Goal: Transaction & Acquisition: Purchase product/service

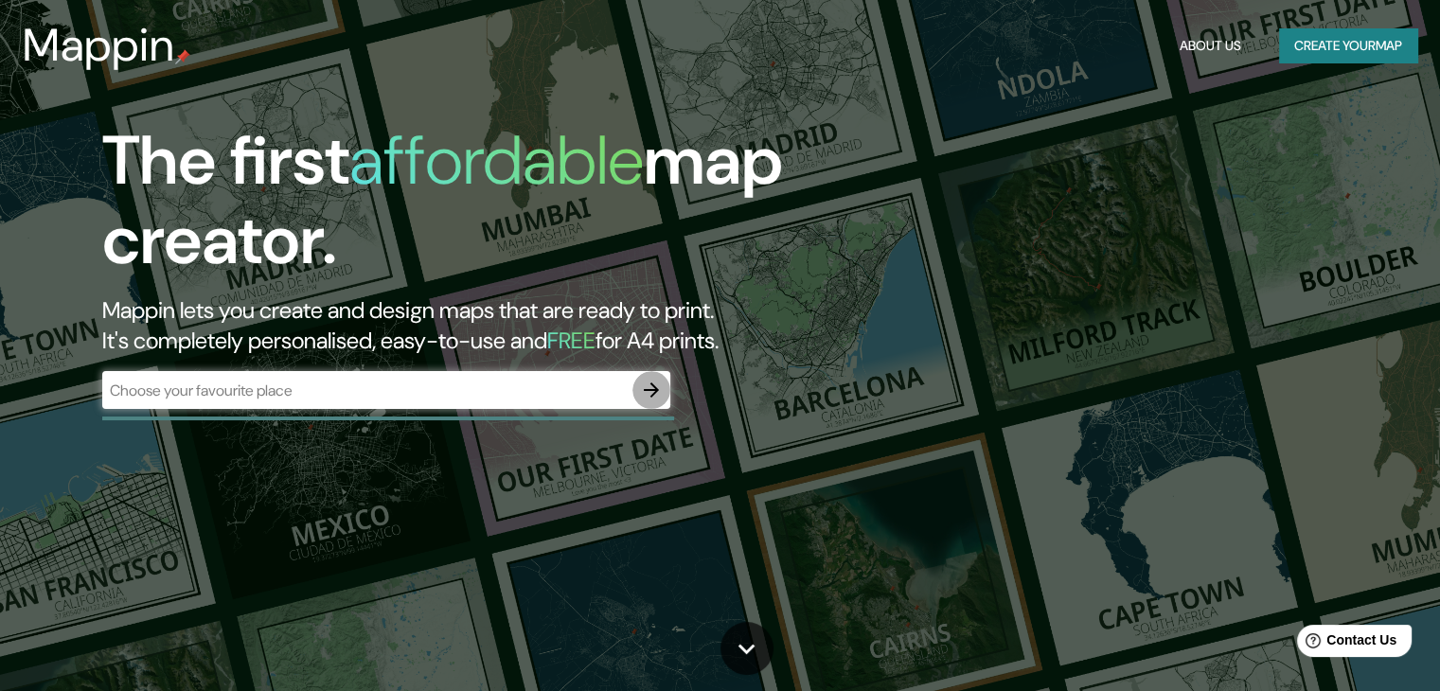
click at [652, 387] on icon "button" at bounding box center [651, 390] width 23 height 23
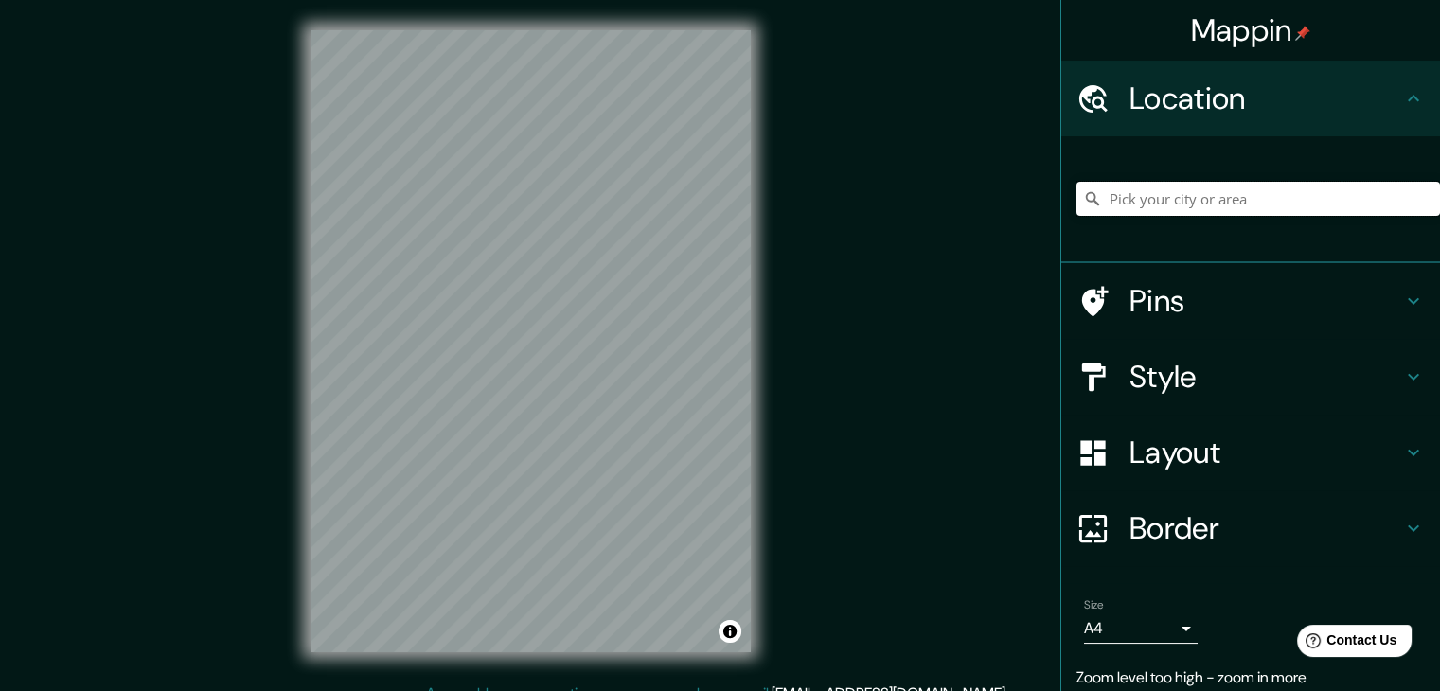
click at [1136, 201] on input "Pick your city or area" at bounding box center [1257, 199] width 363 height 34
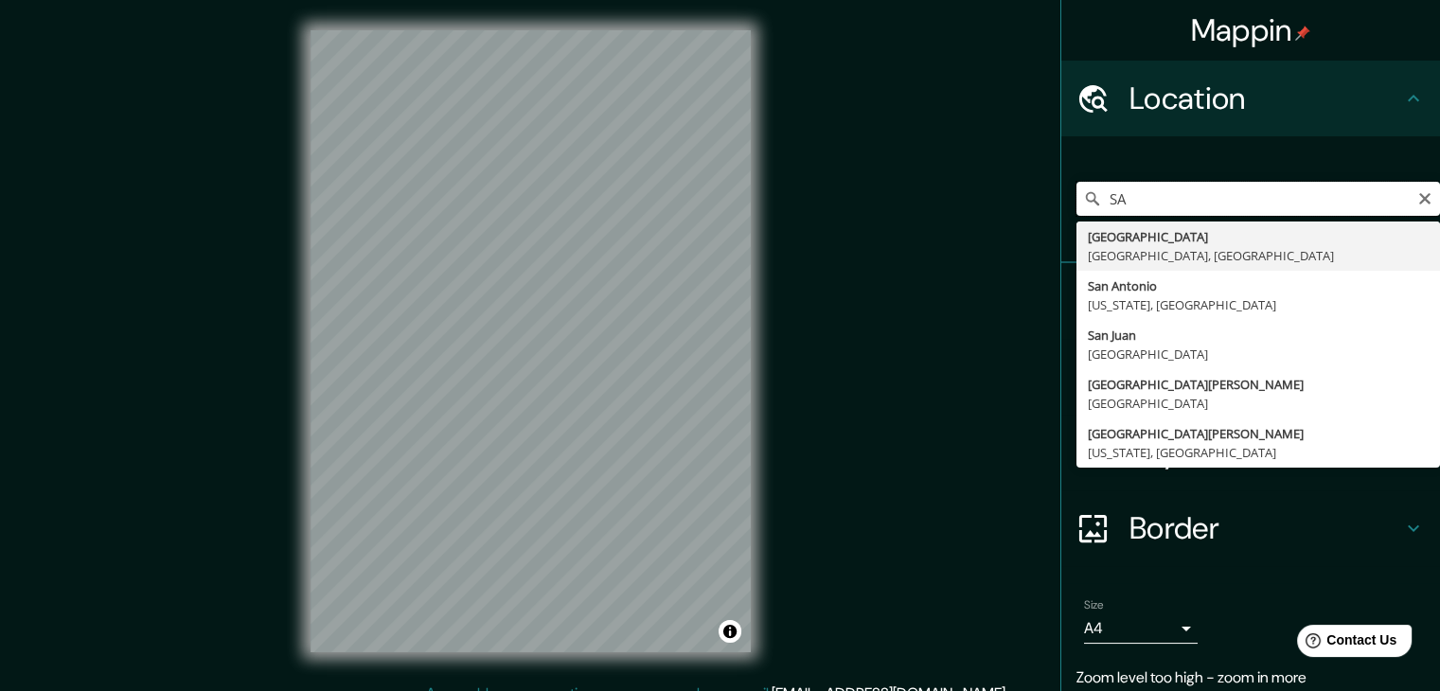
type input "S"
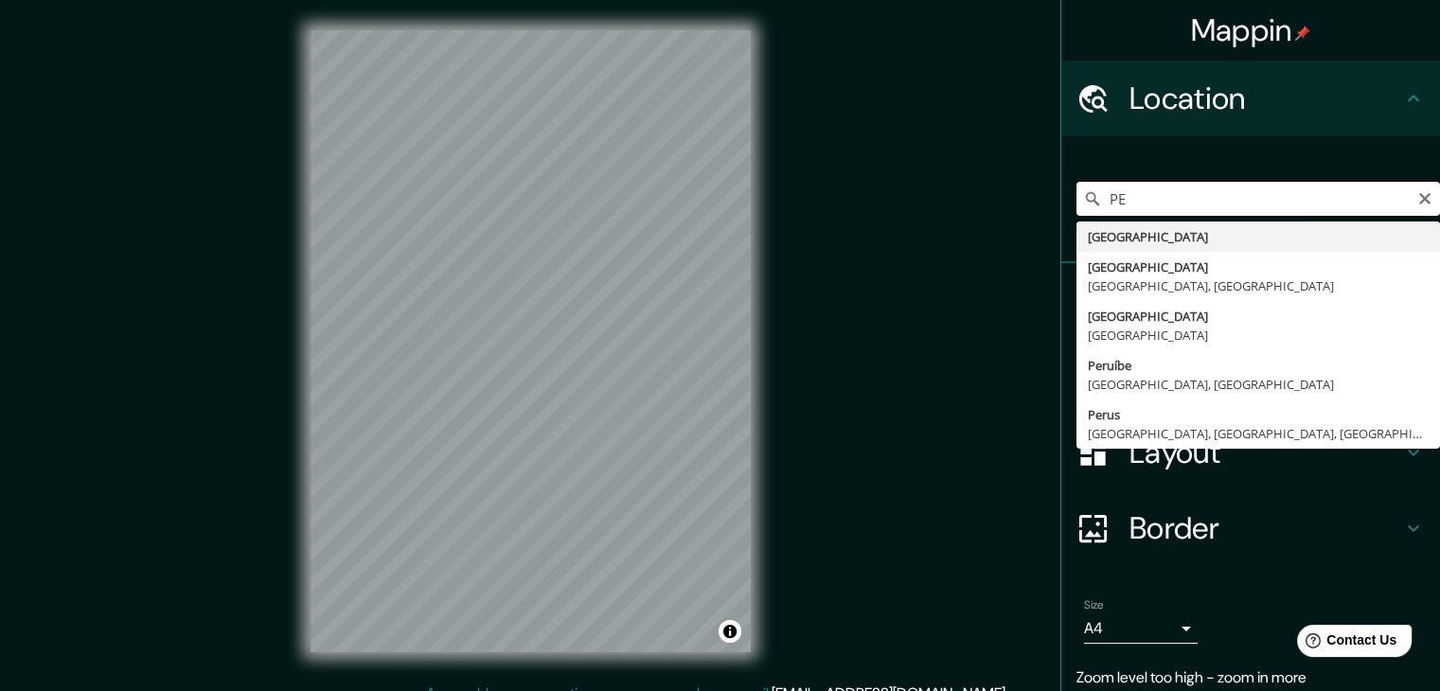
type input "P"
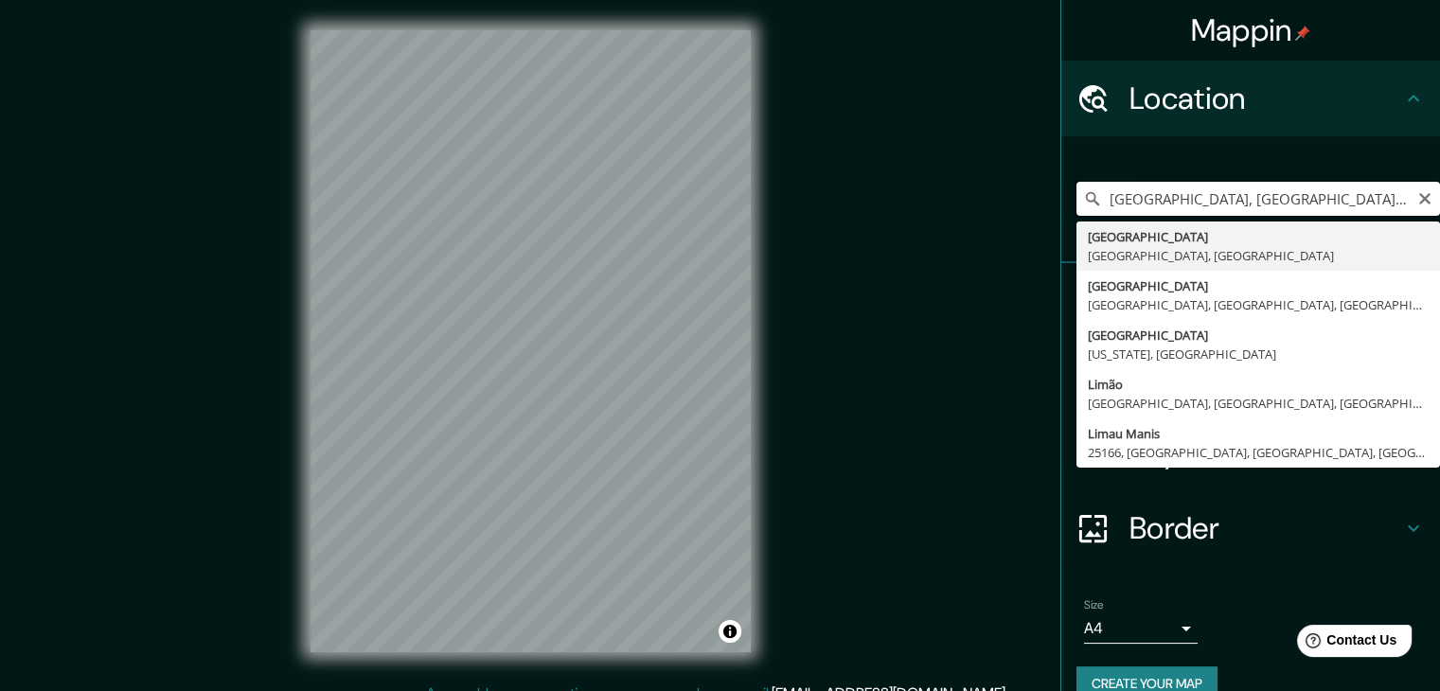
drag, startPoint x: 1287, startPoint y: 194, endPoint x: 1134, endPoint y: 191, distance: 153.4
click at [1134, 191] on input "[GEOGRAPHIC_DATA], [GEOGRAPHIC_DATA], [GEOGRAPHIC_DATA]" at bounding box center [1257, 199] width 363 height 34
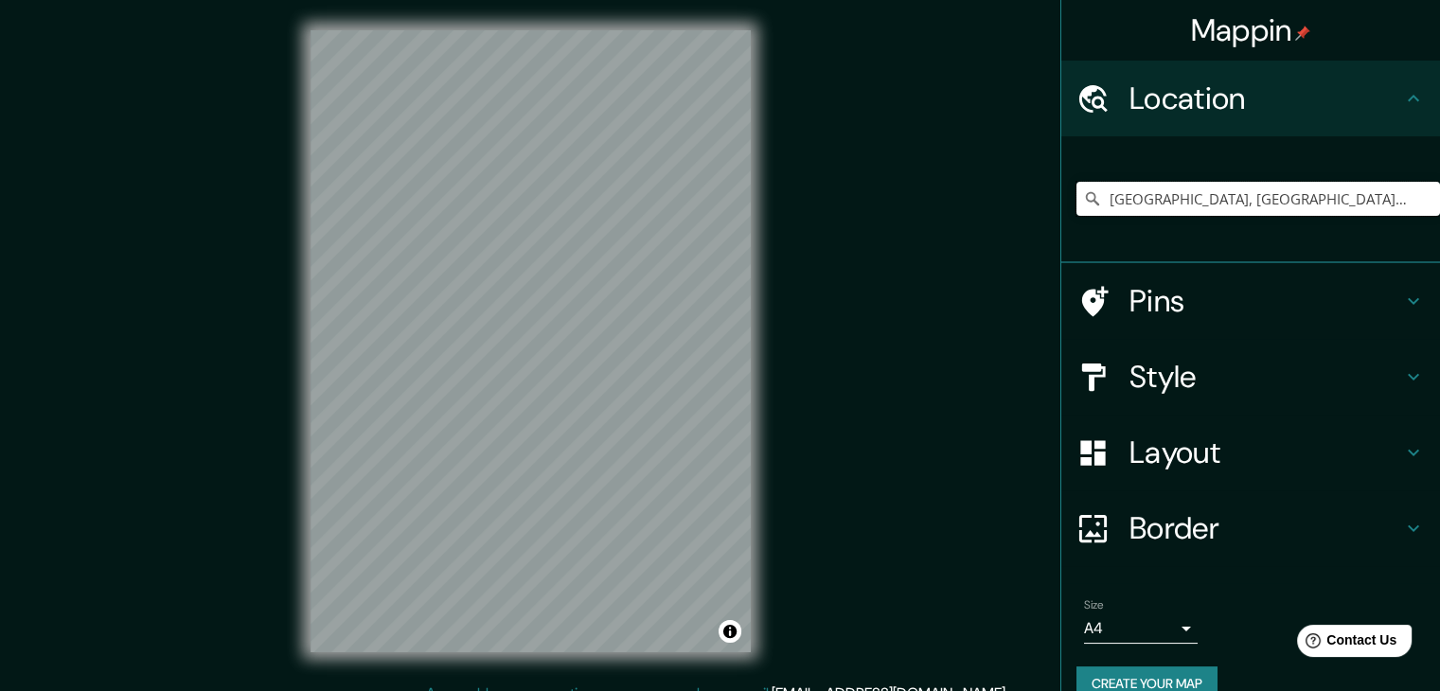
type input "[GEOGRAPHIC_DATA], [GEOGRAPHIC_DATA], [GEOGRAPHIC_DATA], [GEOGRAPHIC_DATA]"
click at [1402, 307] on icon at bounding box center [1413, 301] width 23 height 23
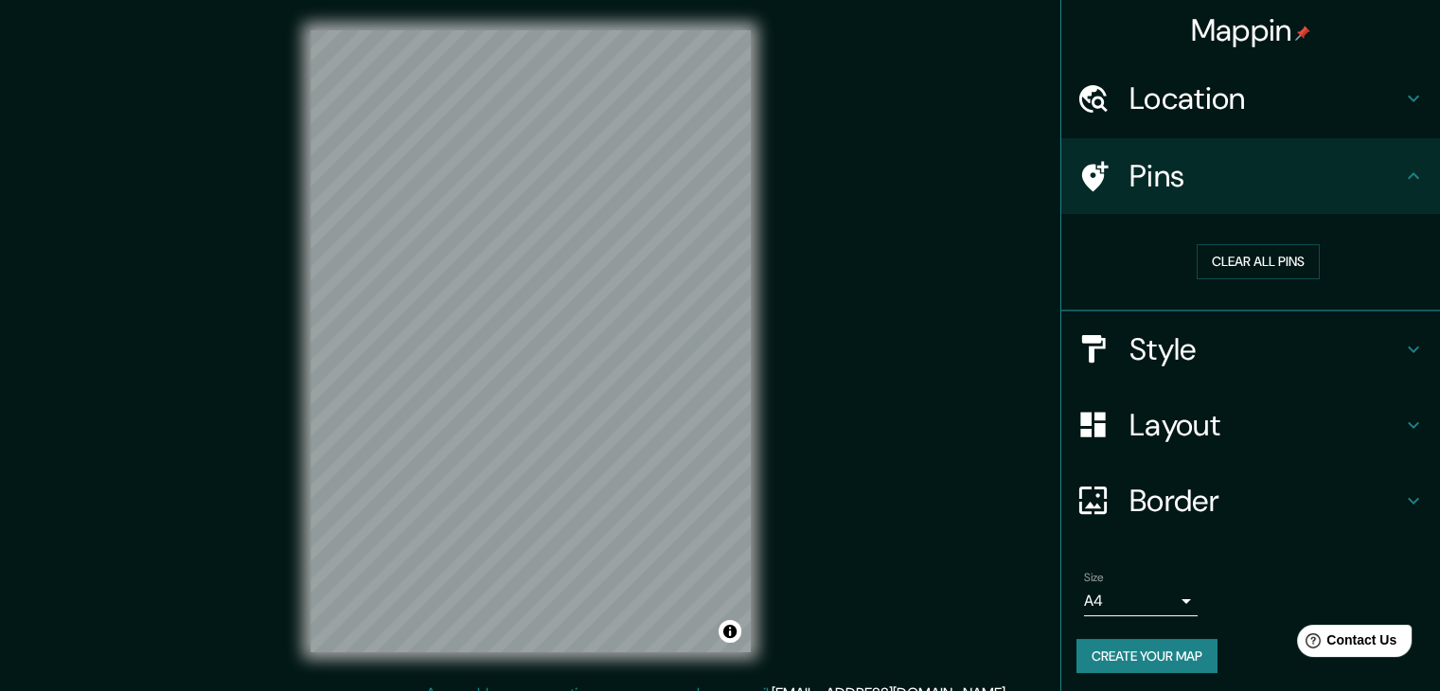
click at [1408, 177] on icon at bounding box center [1413, 176] width 23 height 23
click at [1405, 173] on icon at bounding box center [1413, 176] width 23 height 23
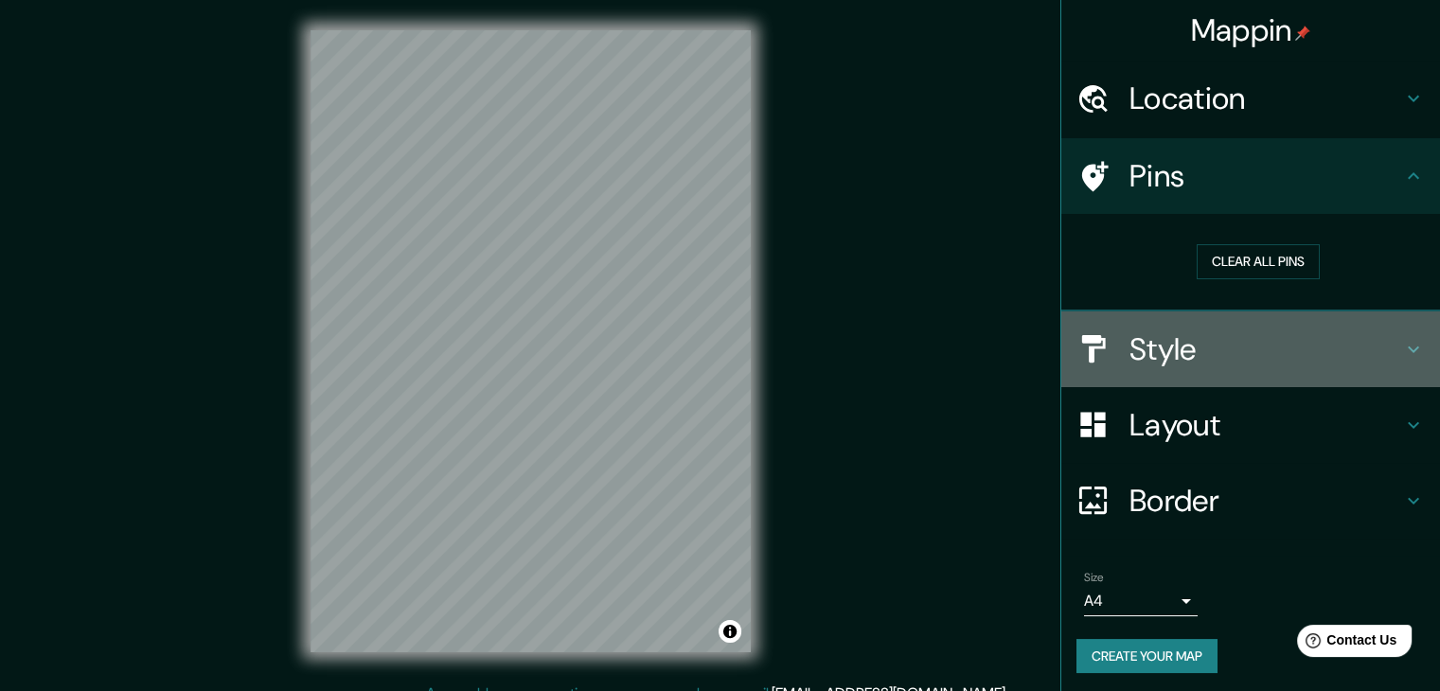
click at [1407, 349] on icon at bounding box center [1412, 348] width 11 height 7
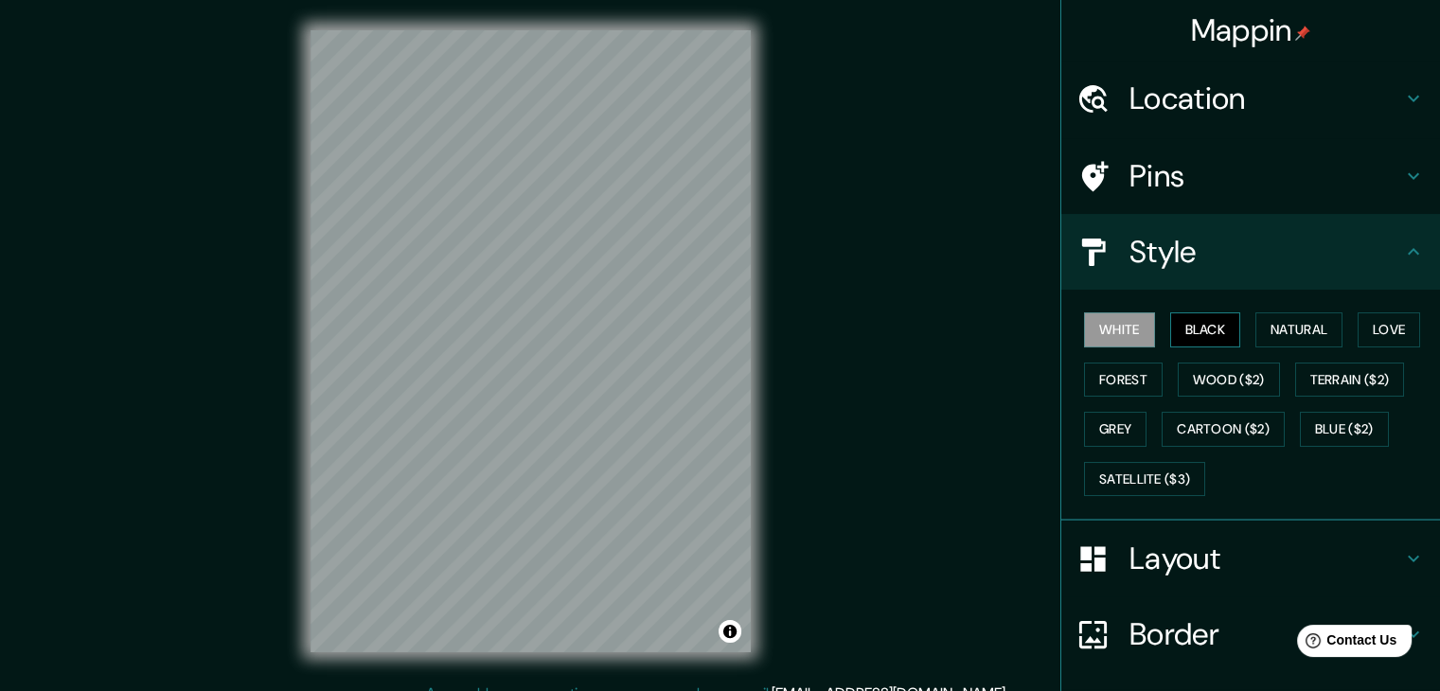
click at [1190, 325] on button "Black" at bounding box center [1205, 329] width 71 height 35
click at [1112, 325] on button "White" at bounding box center [1119, 329] width 71 height 35
click at [1267, 327] on button "Natural" at bounding box center [1298, 329] width 87 height 35
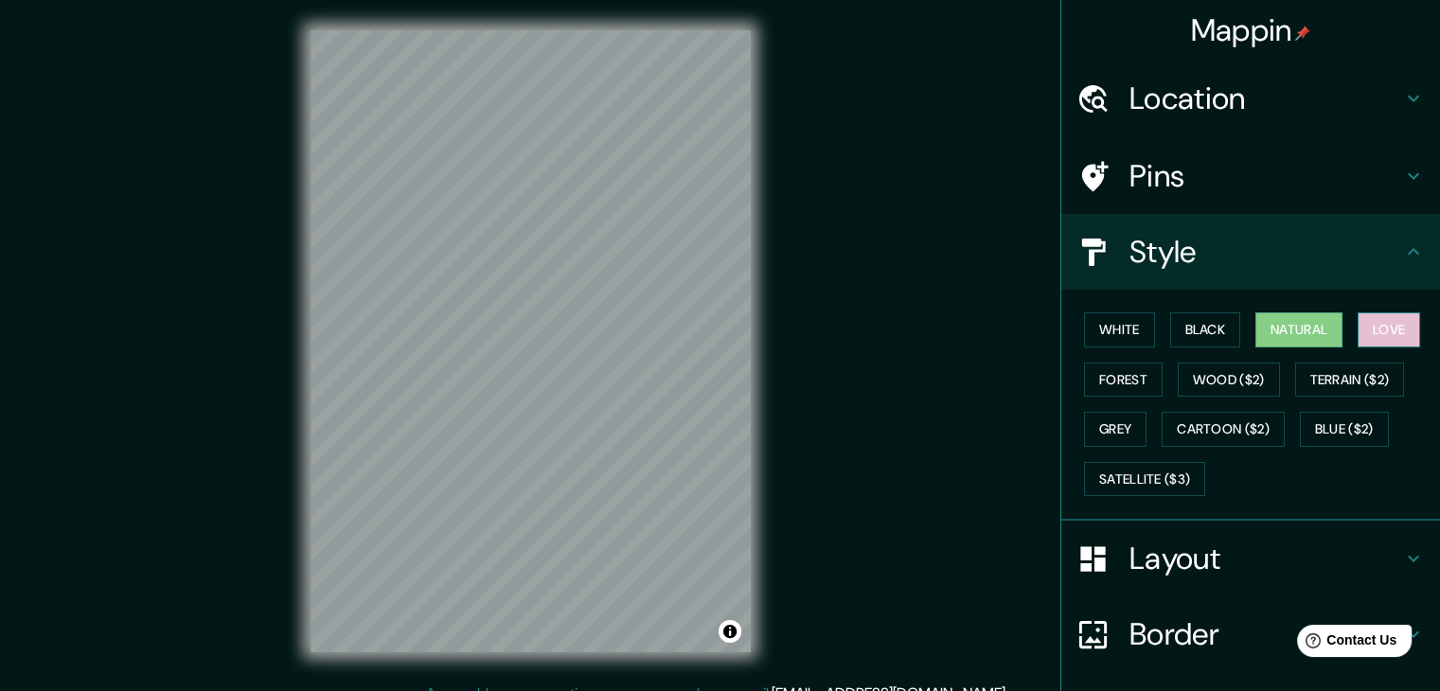
click at [1407, 327] on button "Love" at bounding box center [1388, 329] width 62 height 35
click at [1349, 380] on button "Terrain ($2)" at bounding box center [1350, 379] width 110 height 35
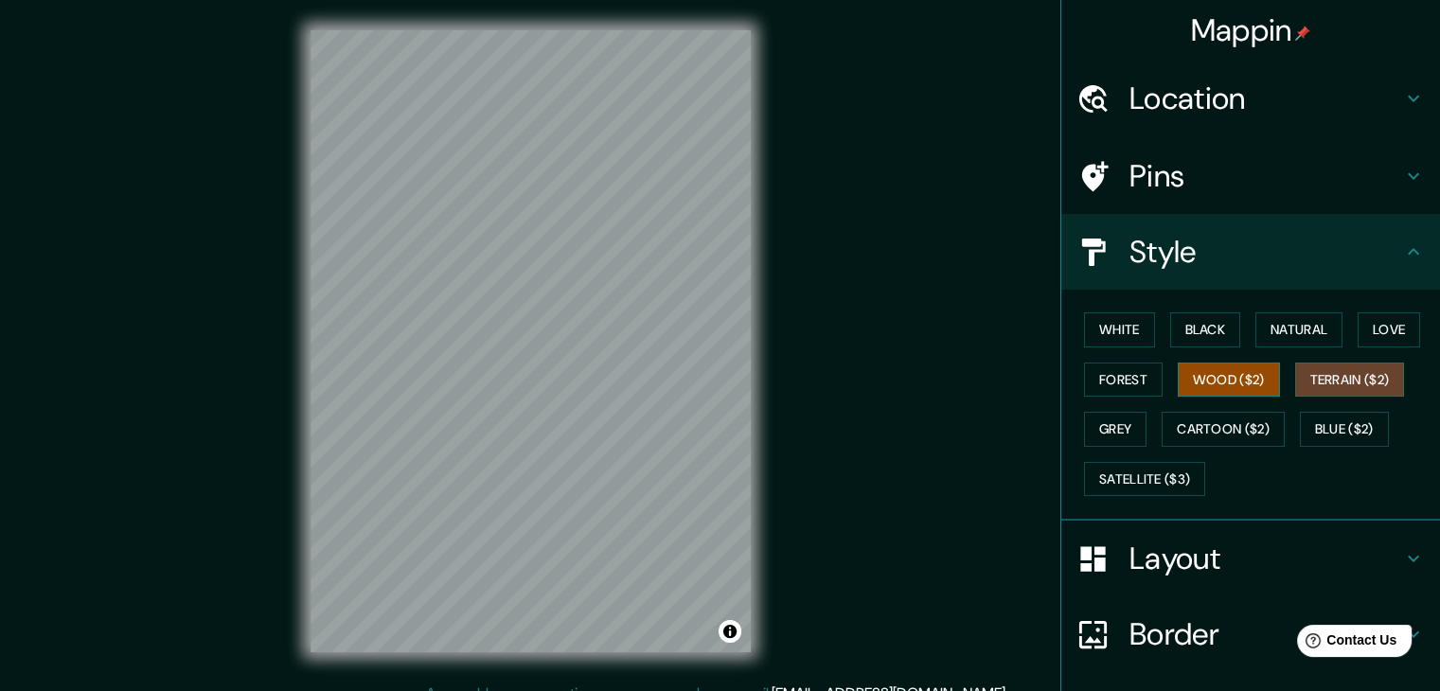
click at [1208, 375] on button "Wood ($2)" at bounding box center [1228, 379] width 102 height 35
click at [1126, 375] on button "Forest" at bounding box center [1123, 379] width 79 height 35
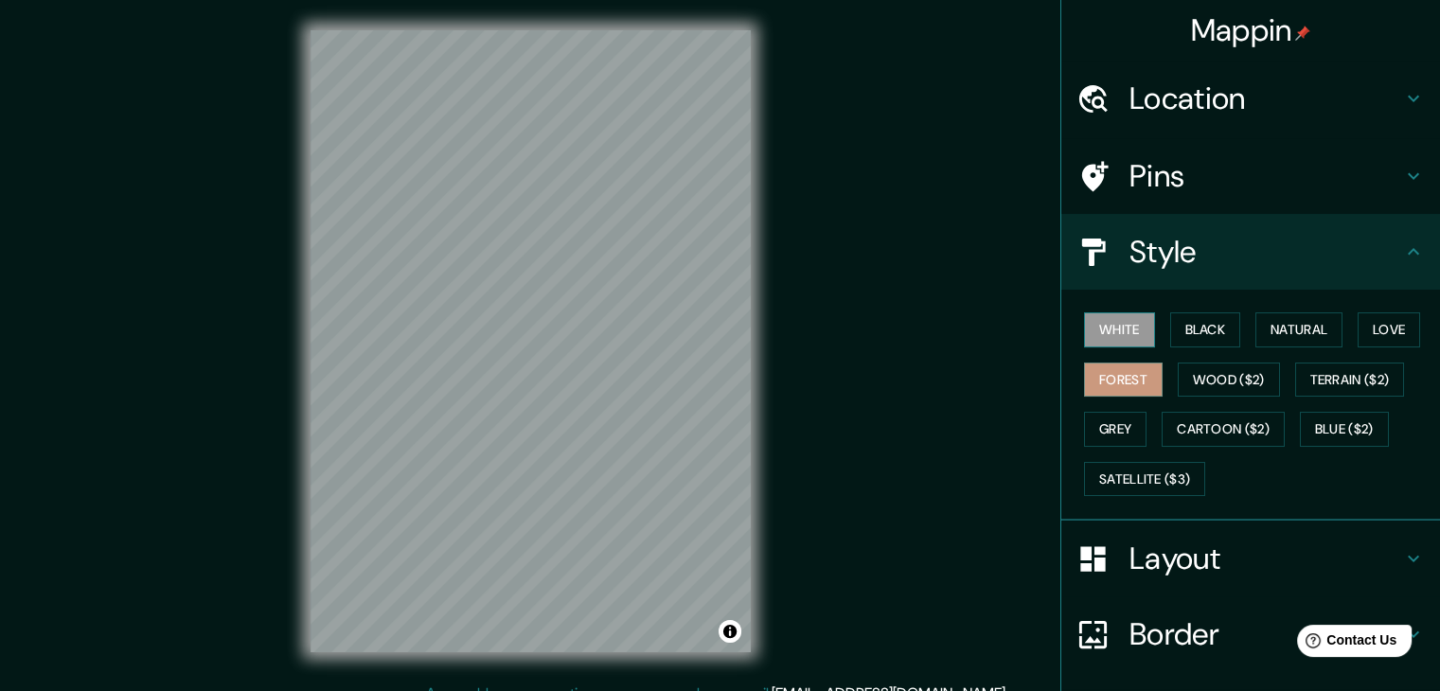
click at [1108, 330] on button "White" at bounding box center [1119, 329] width 71 height 35
click at [1090, 434] on button "Grey" at bounding box center [1115, 429] width 62 height 35
click at [1096, 375] on button "Forest" at bounding box center [1123, 379] width 79 height 35
click at [1197, 321] on button "Black" at bounding box center [1205, 329] width 71 height 35
click at [1109, 367] on button "Forest" at bounding box center [1123, 379] width 79 height 35
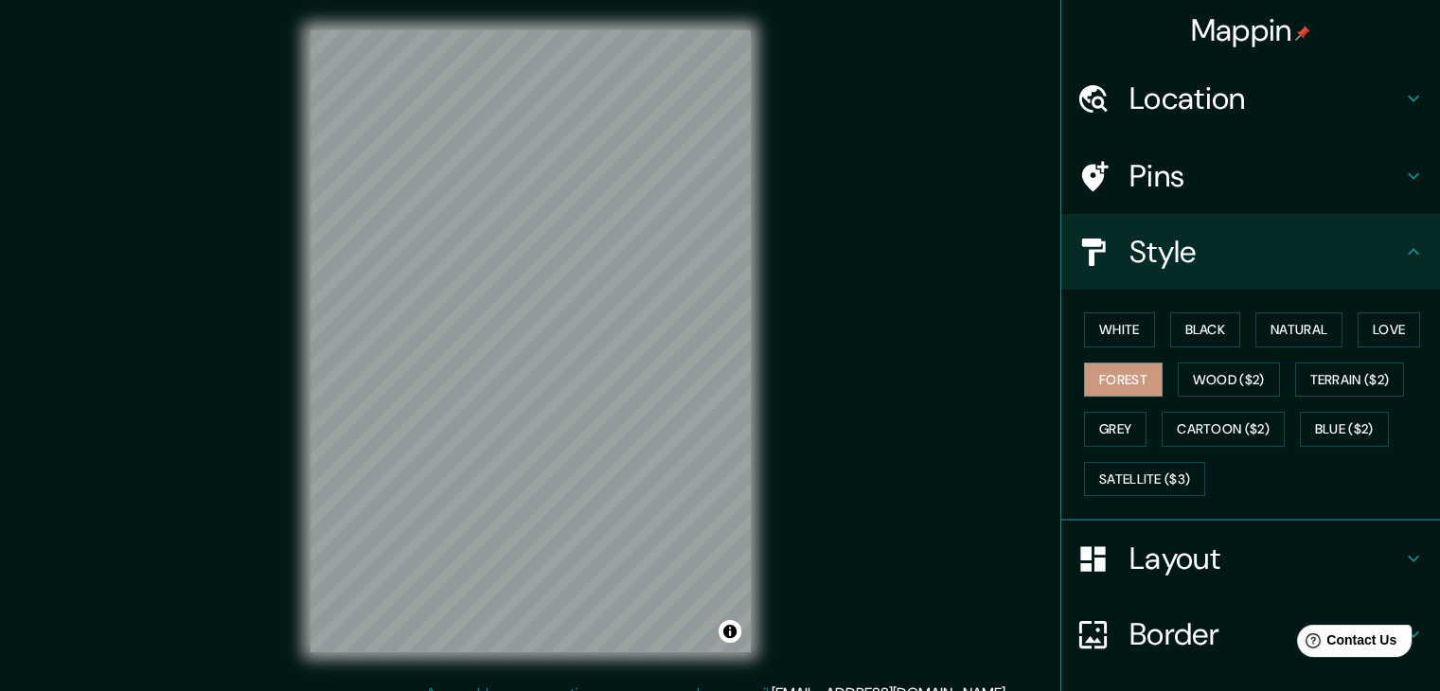
click at [1177, 626] on h4 "Border" at bounding box center [1265, 634] width 273 height 38
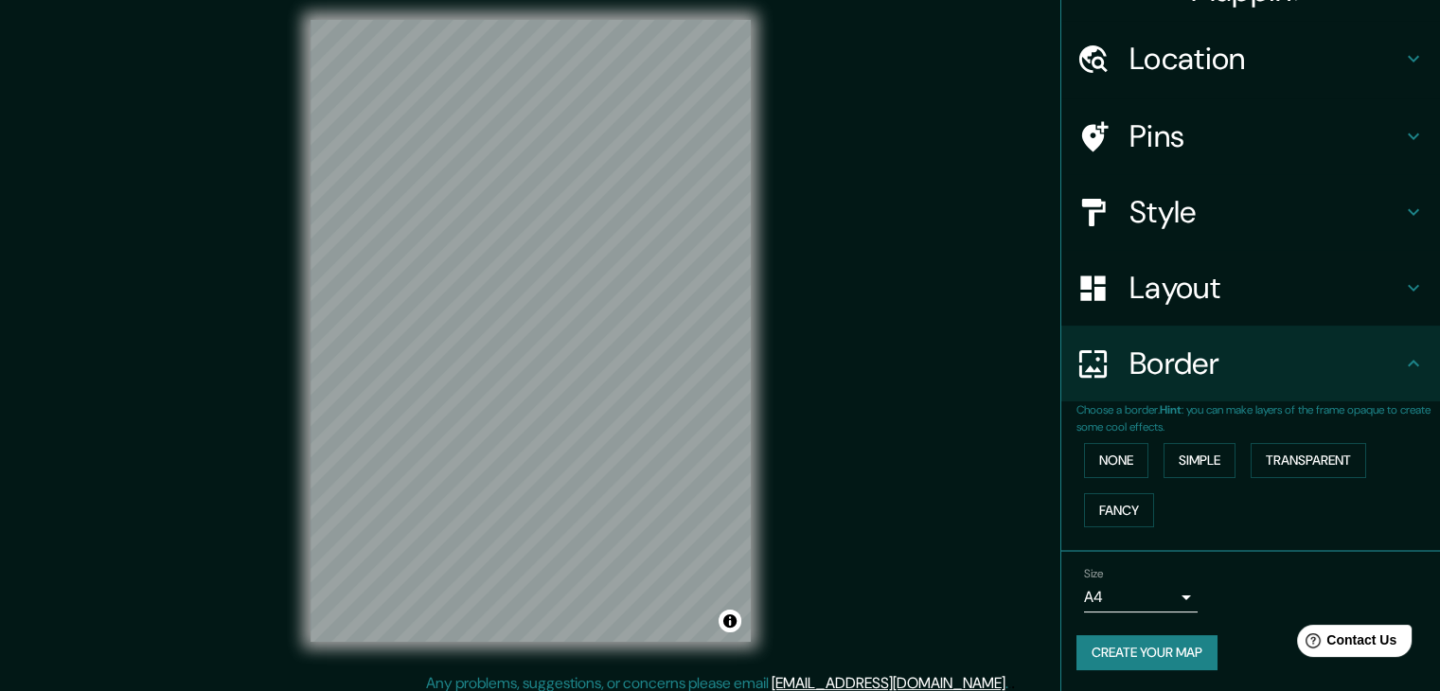
scroll to position [22, 0]
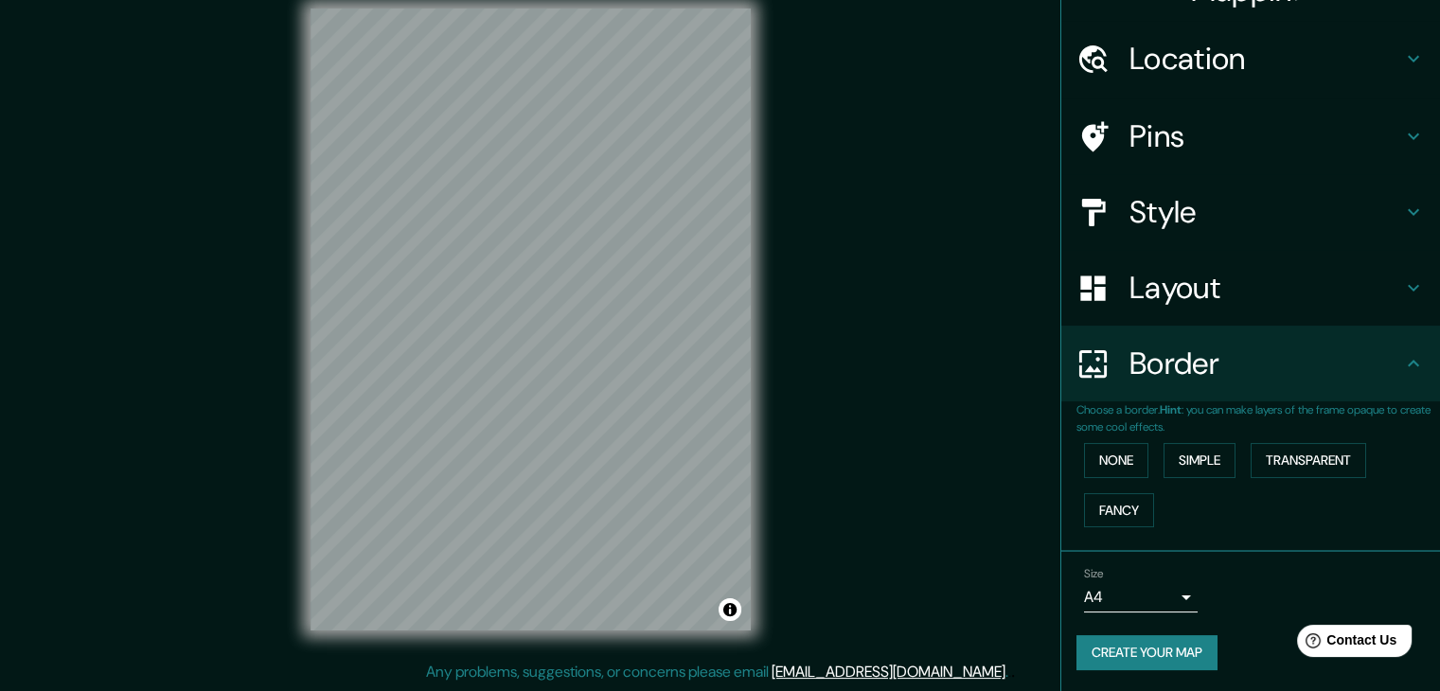
click at [1121, 645] on button "Create your map" at bounding box center [1146, 652] width 141 height 35
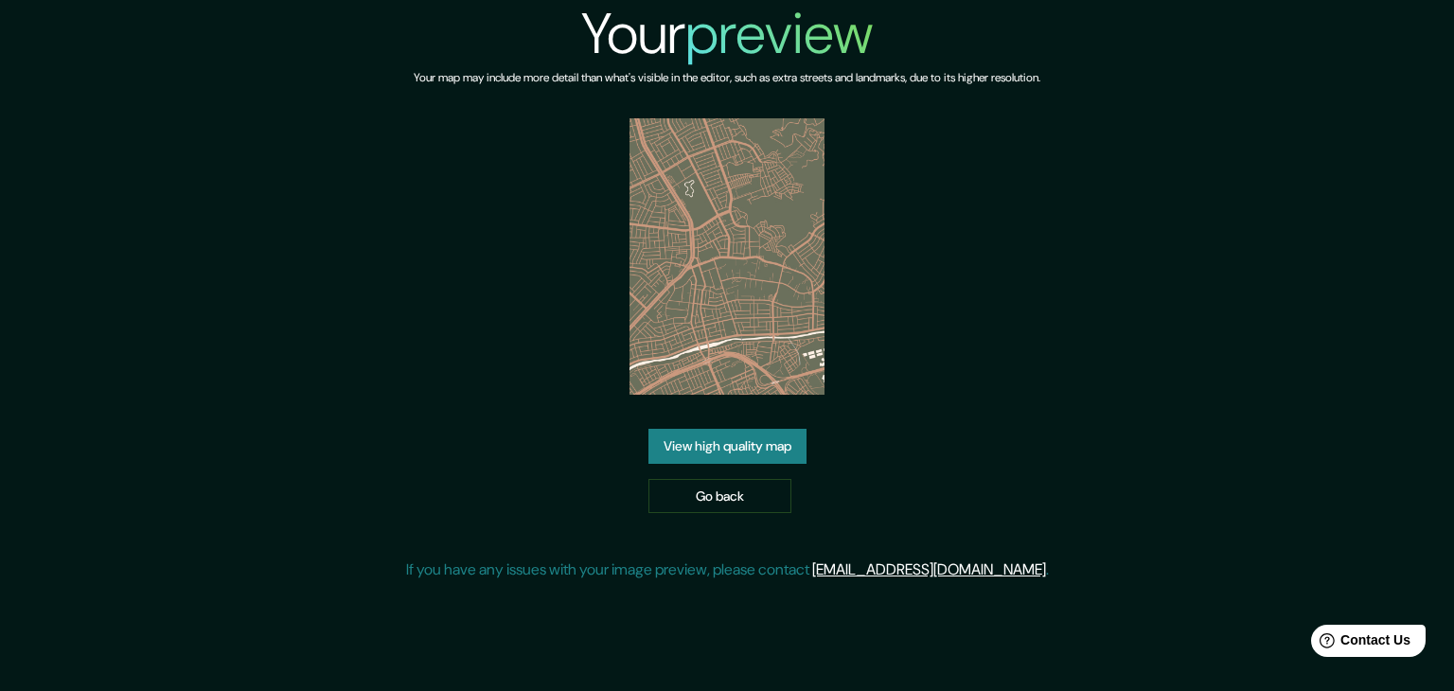
click at [746, 437] on link "View high quality map" at bounding box center [727, 446] width 158 height 35
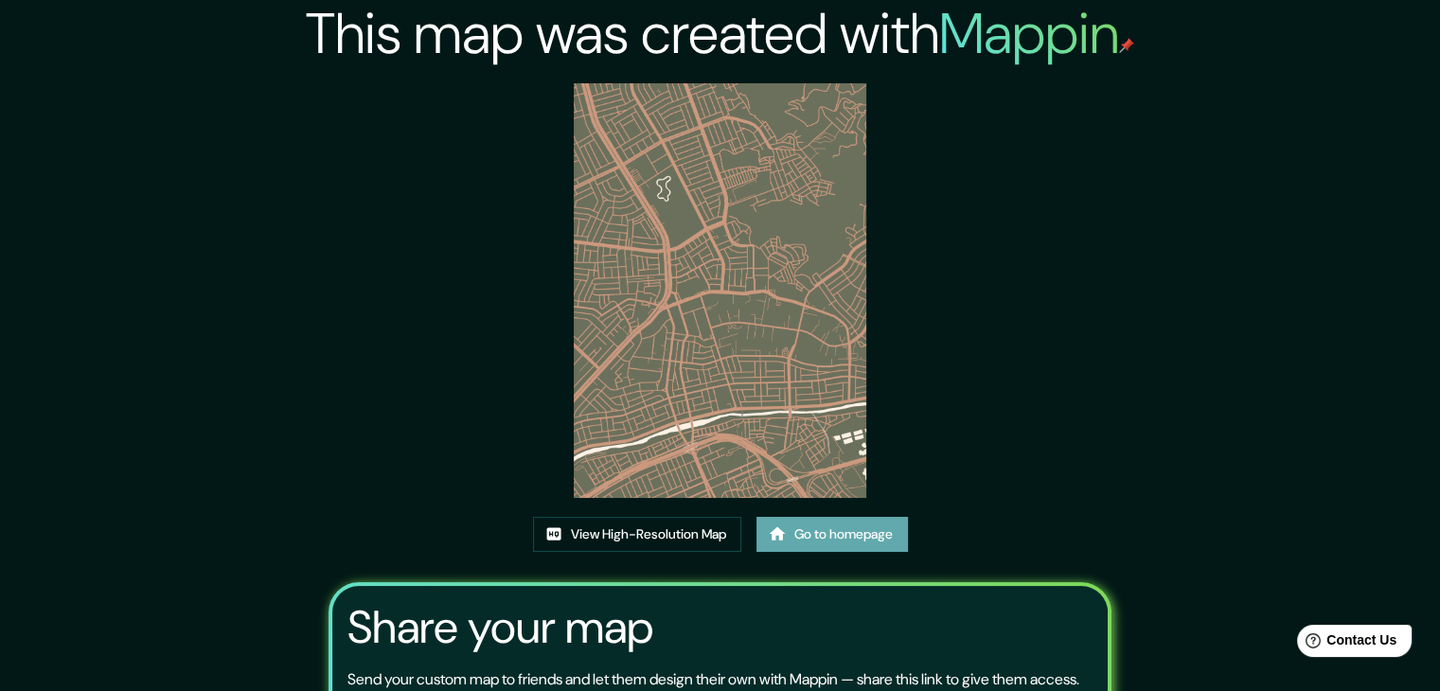
click at [825, 540] on link "Go to homepage" at bounding box center [831, 534] width 151 height 35
click at [600, 539] on link "View High-Resolution Map" at bounding box center [637, 534] width 208 height 35
